Goal: Communication & Community: Answer question/provide support

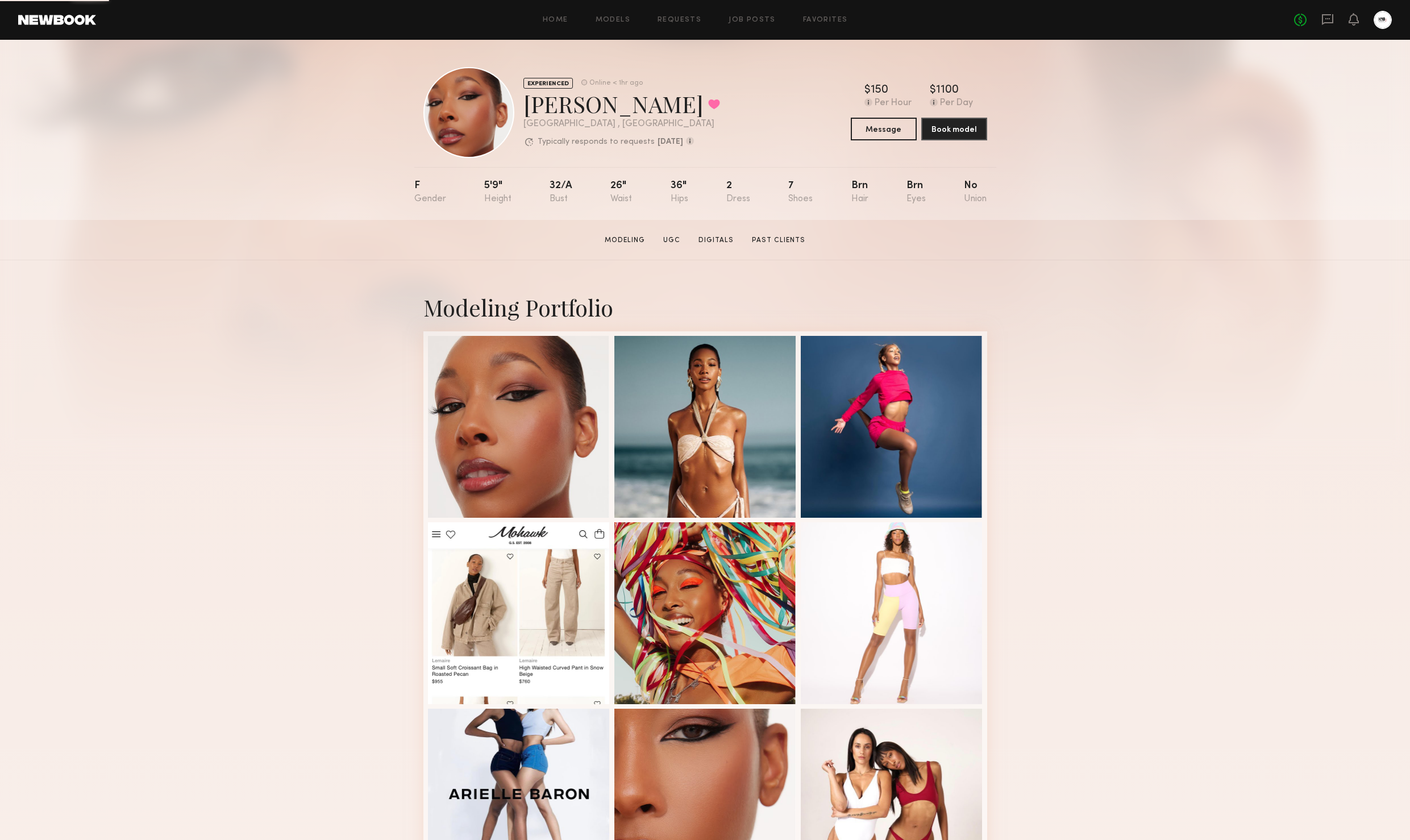
click at [1321, 22] on div "No fees up to $5,000" at bounding box center [1342, 20] width 98 height 18
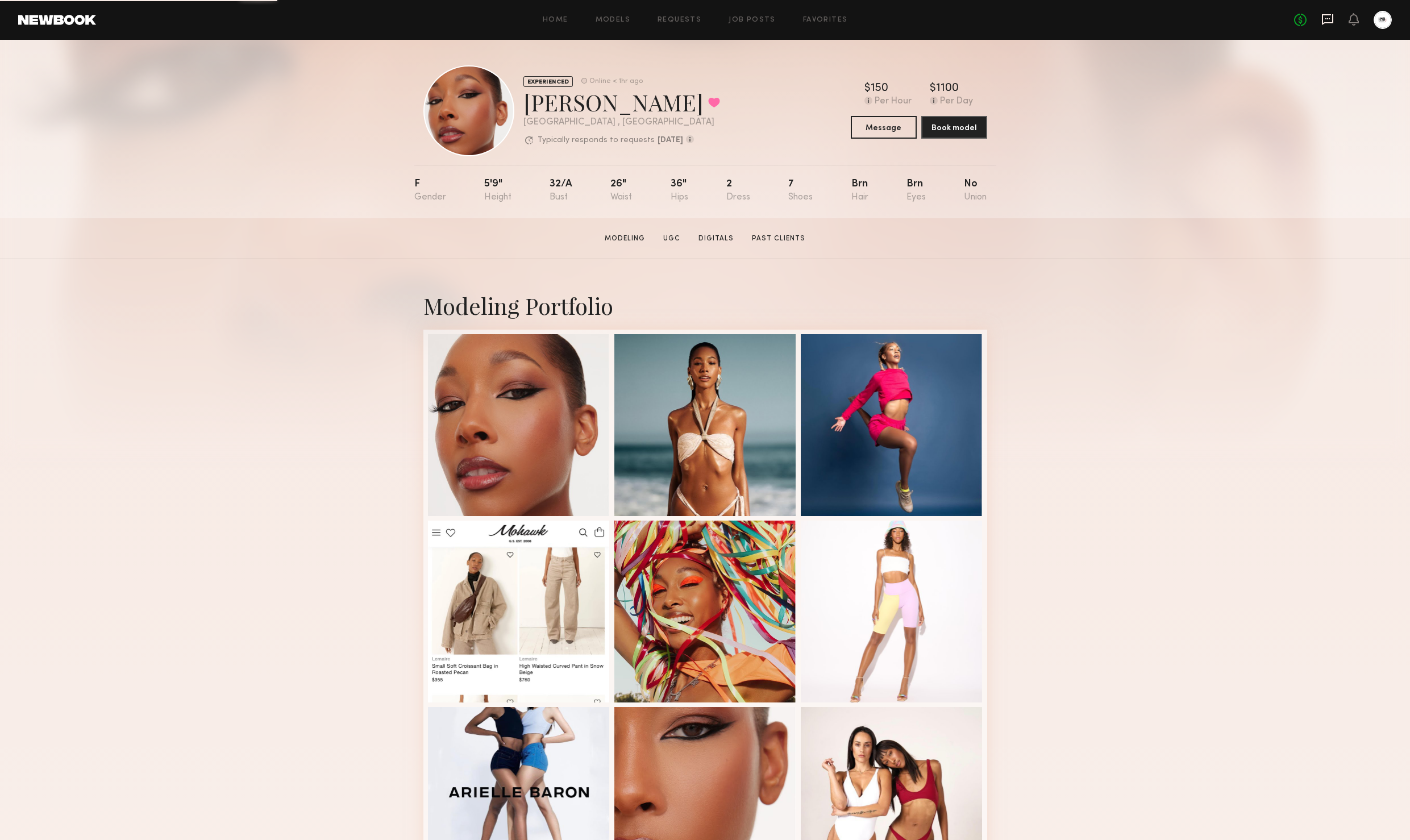
scroll to position [1, 0]
click at [1323, 21] on icon at bounding box center [1328, 20] width 11 height 11
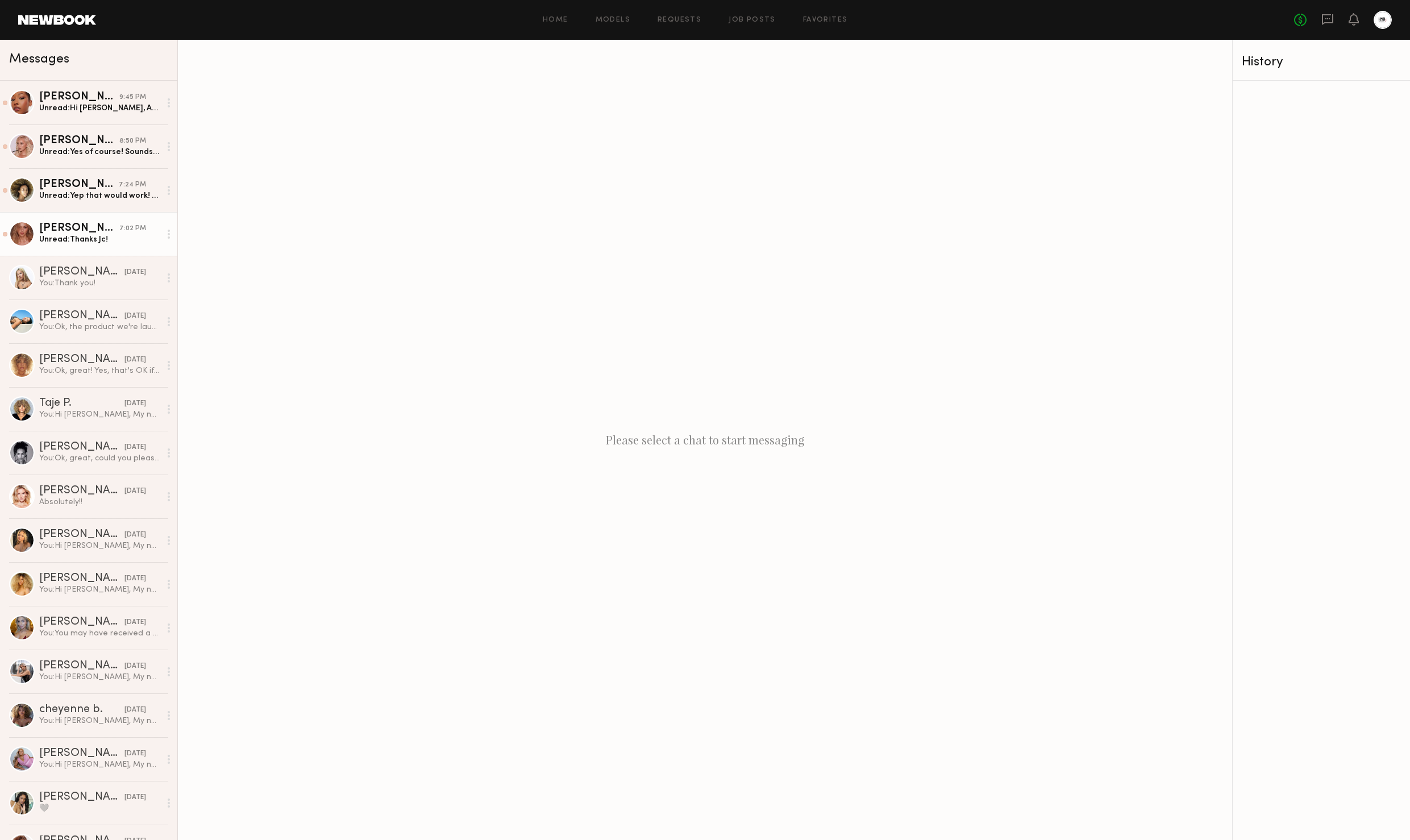
click at [116, 245] on div "Unread: Thanks Jc!" at bounding box center [99, 240] width 121 height 11
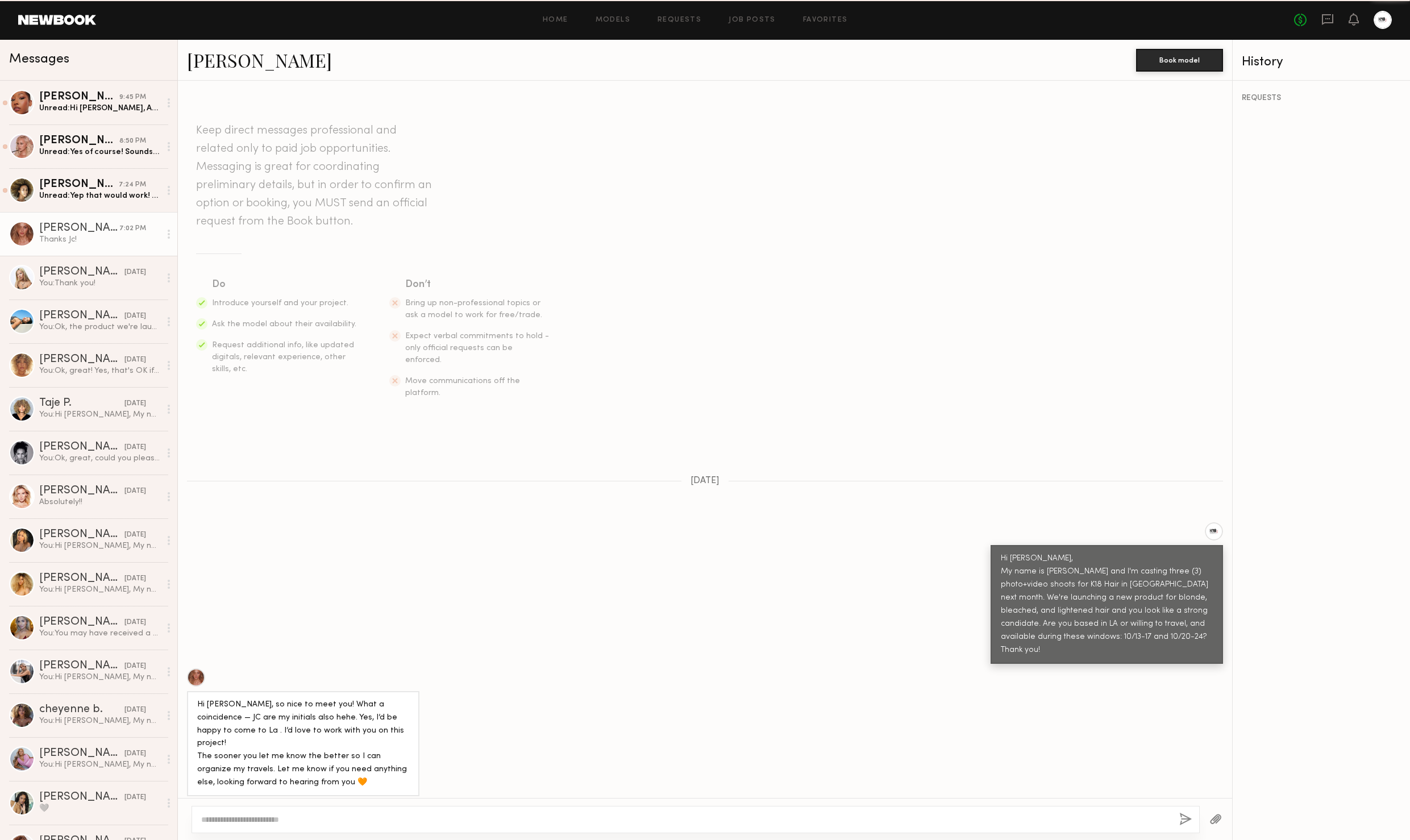
scroll to position [139, 0]
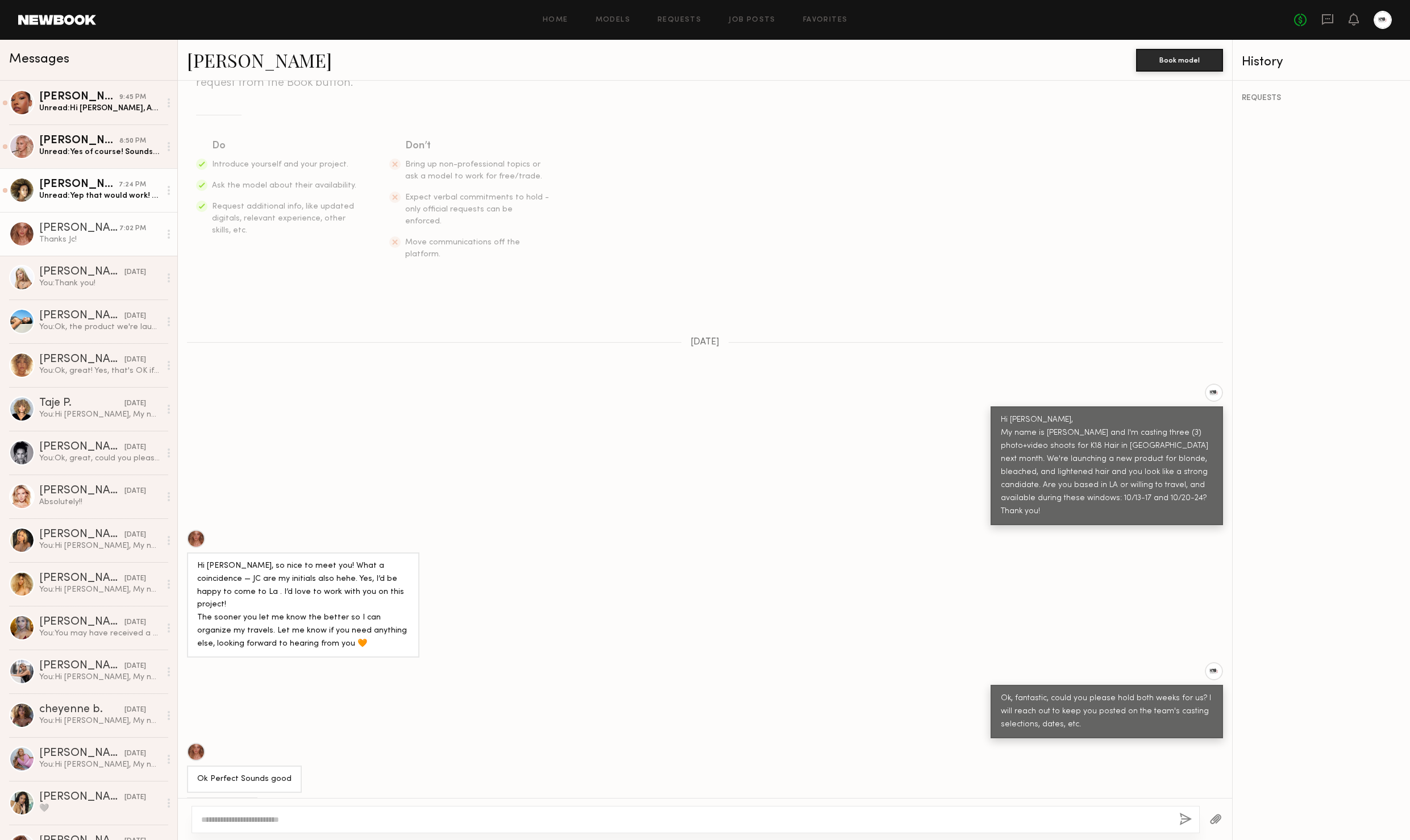
click at [82, 188] on div "Morgan F." at bounding box center [79, 185] width 80 height 11
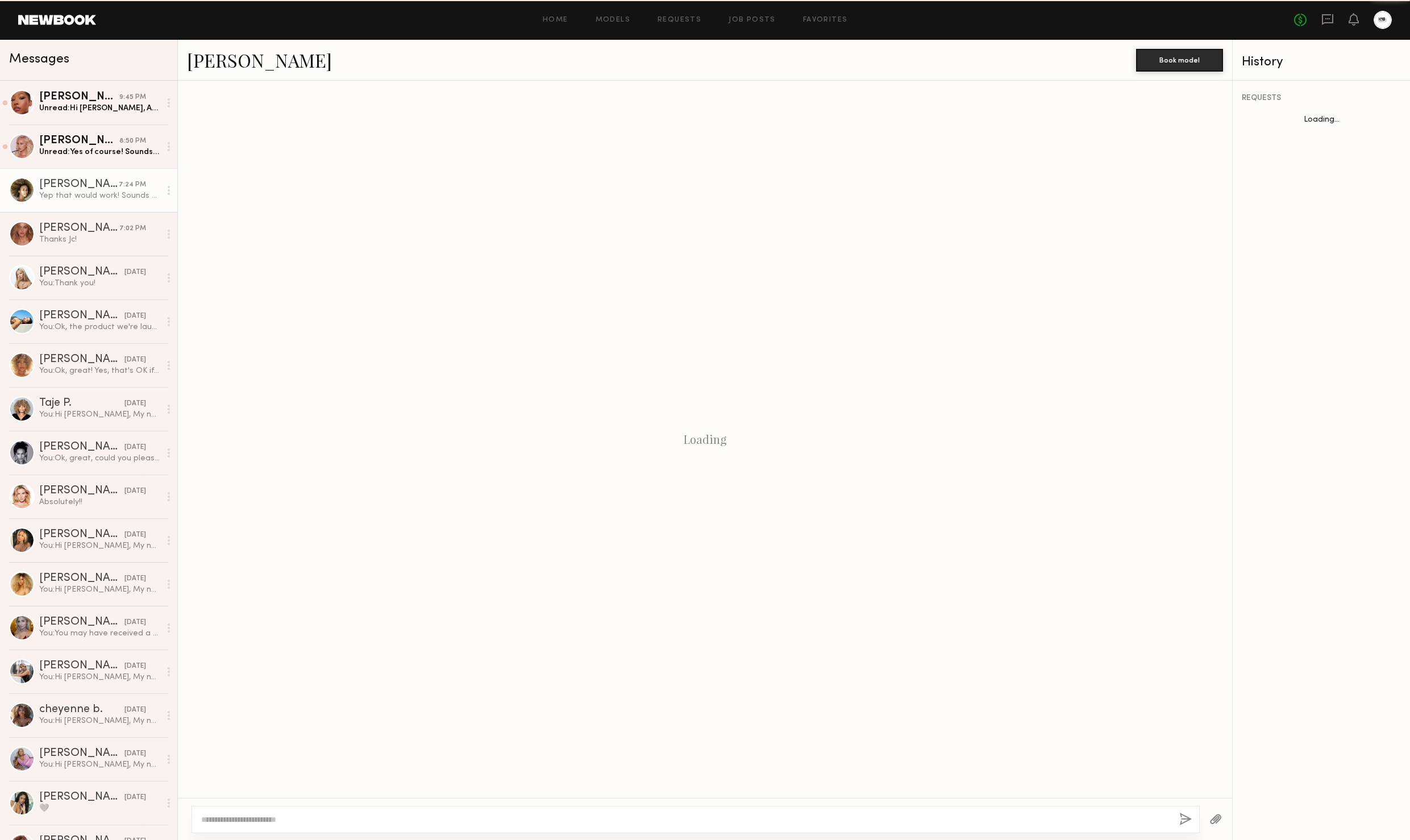
scroll to position [58, 0]
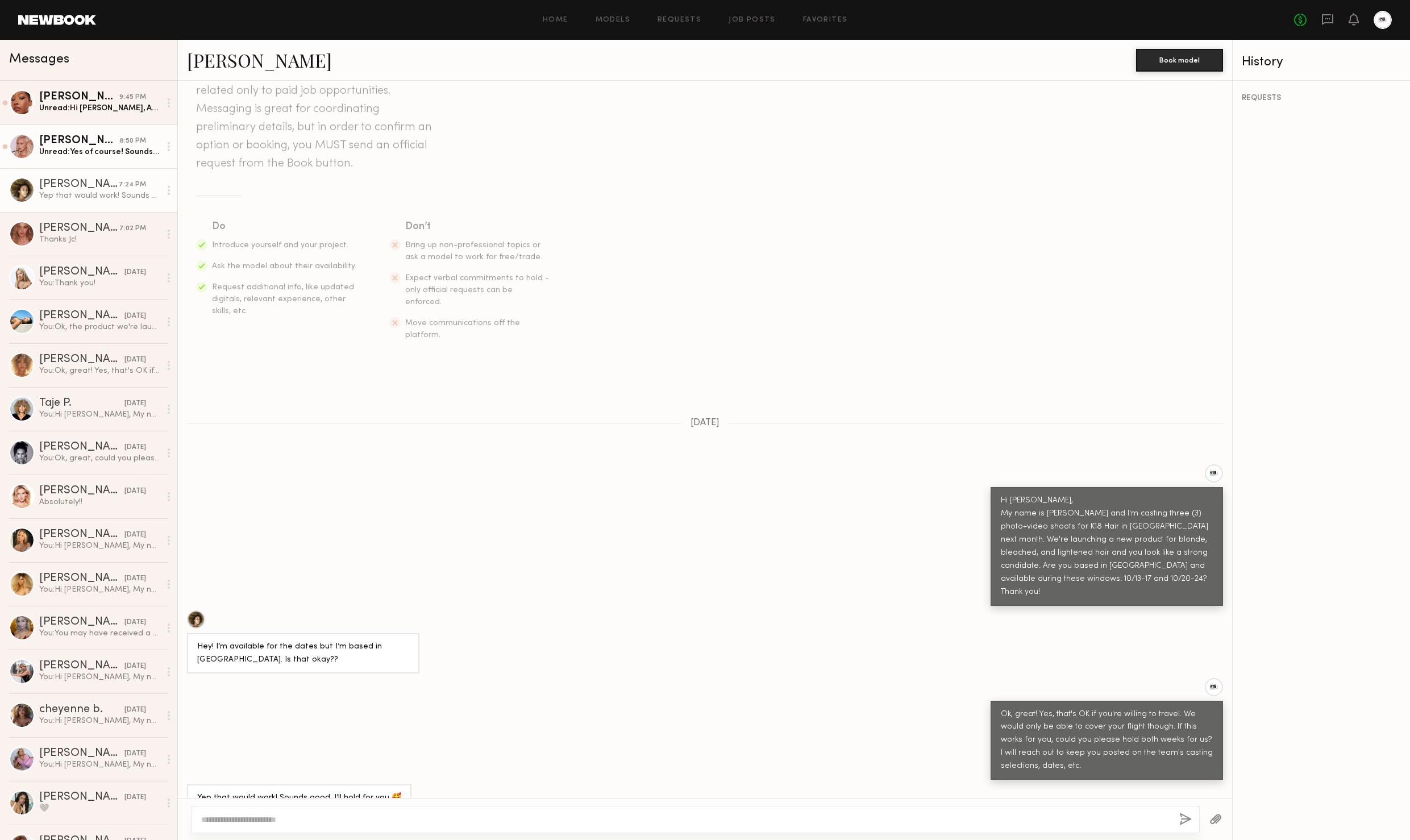
click at [73, 156] on div "Unread: Yes of course! Sounds good :)" at bounding box center [99, 152] width 121 height 11
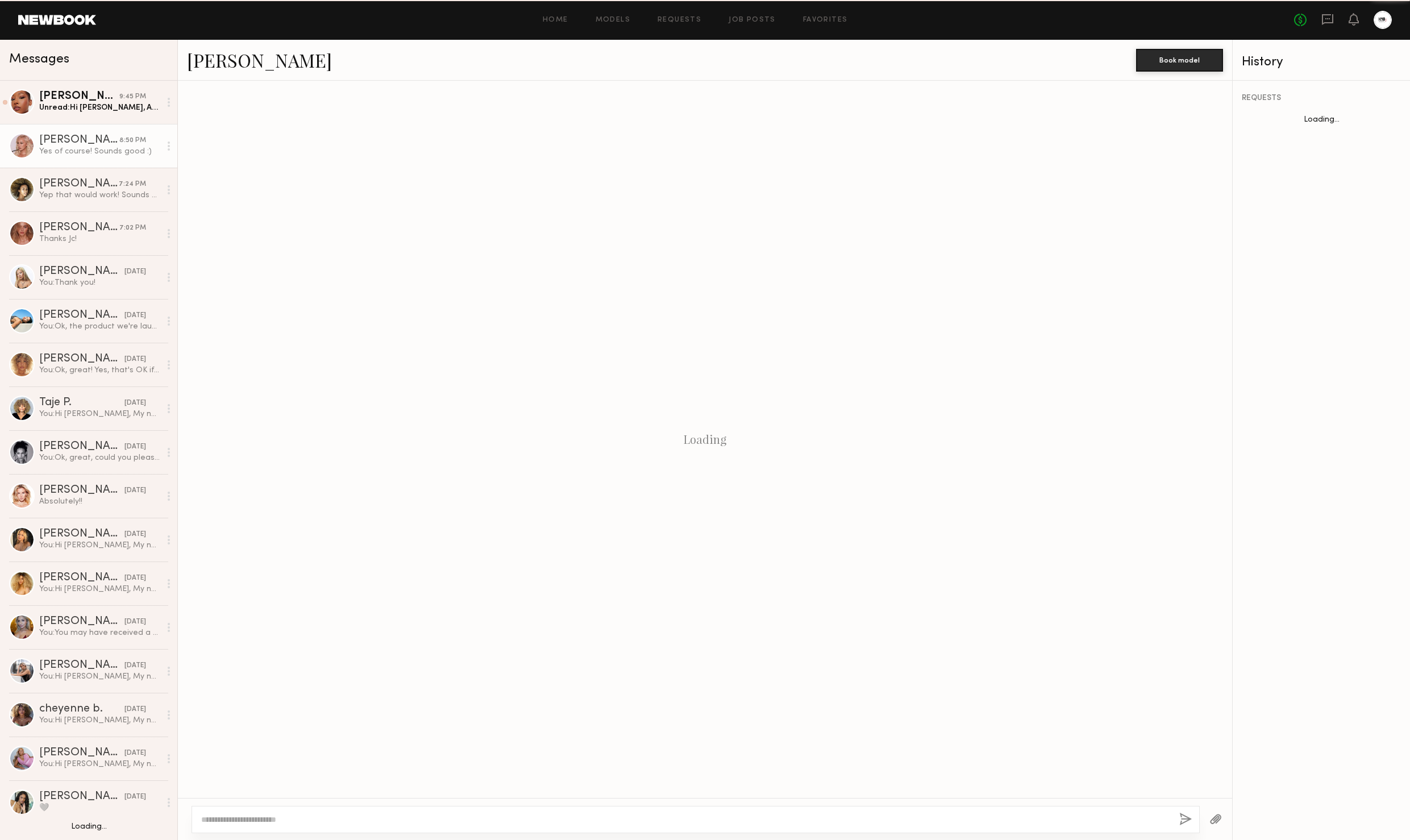
scroll to position [168, 0]
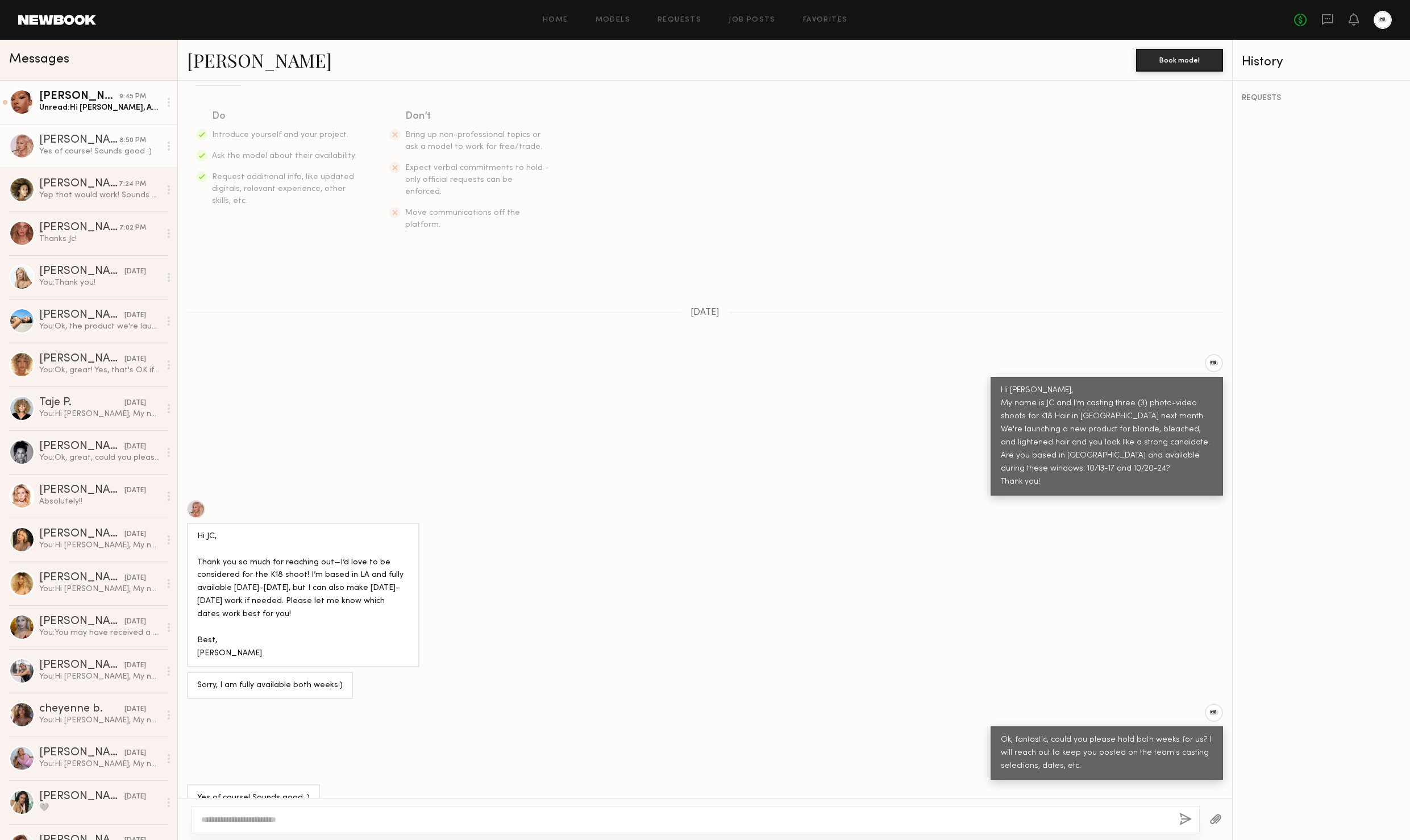
click at [64, 111] on div "Unread: Hi JC, Amazing, would love to work with the team! Thanks for reaching o…" at bounding box center [99, 108] width 121 height 11
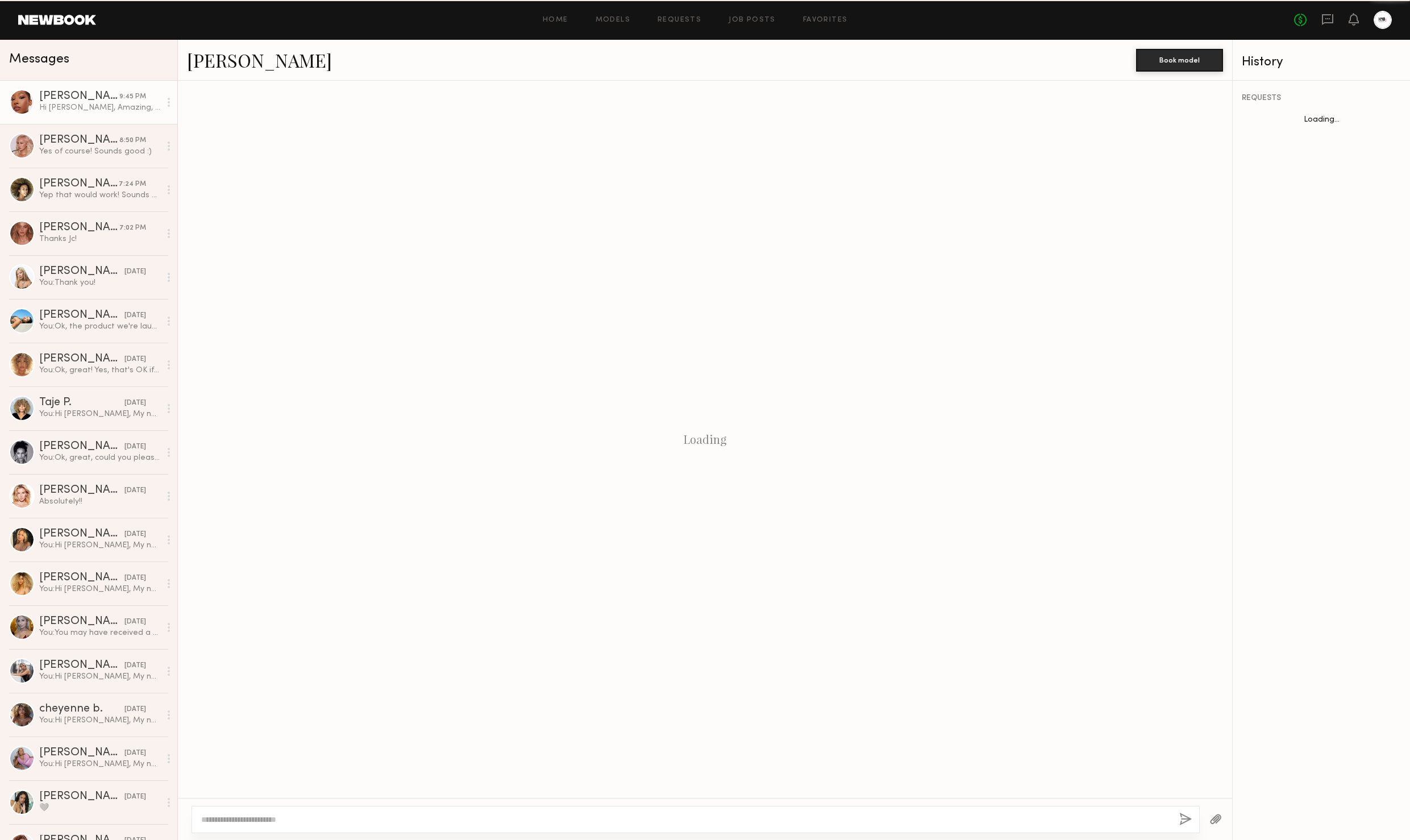
scroll to position [1174, 0]
